Goal: Information Seeking & Learning: Learn about a topic

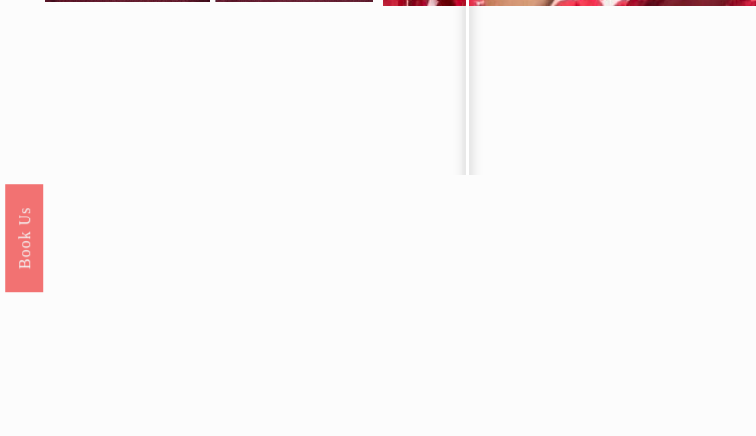
scroll to position [2838, 0]
